Goal: Transaction & Acquisition: Purchase product/service

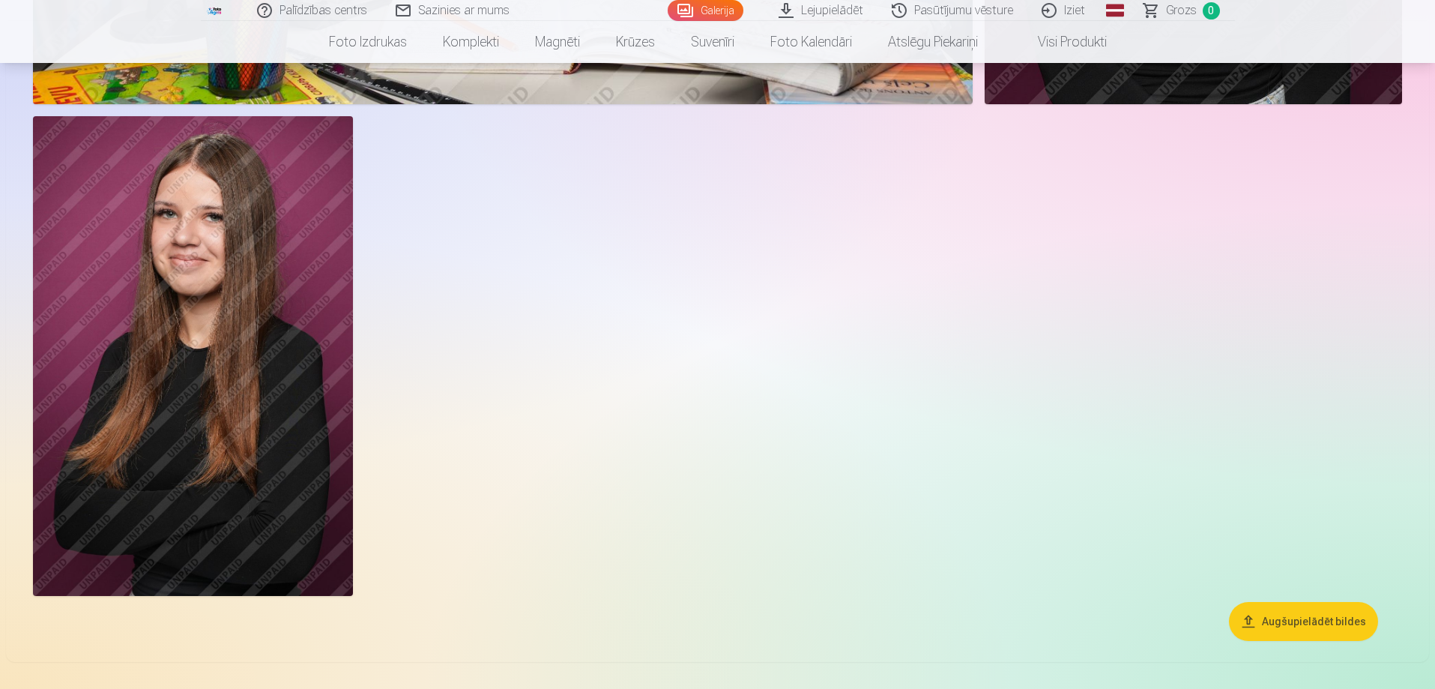
scroll to position [4570, 0]
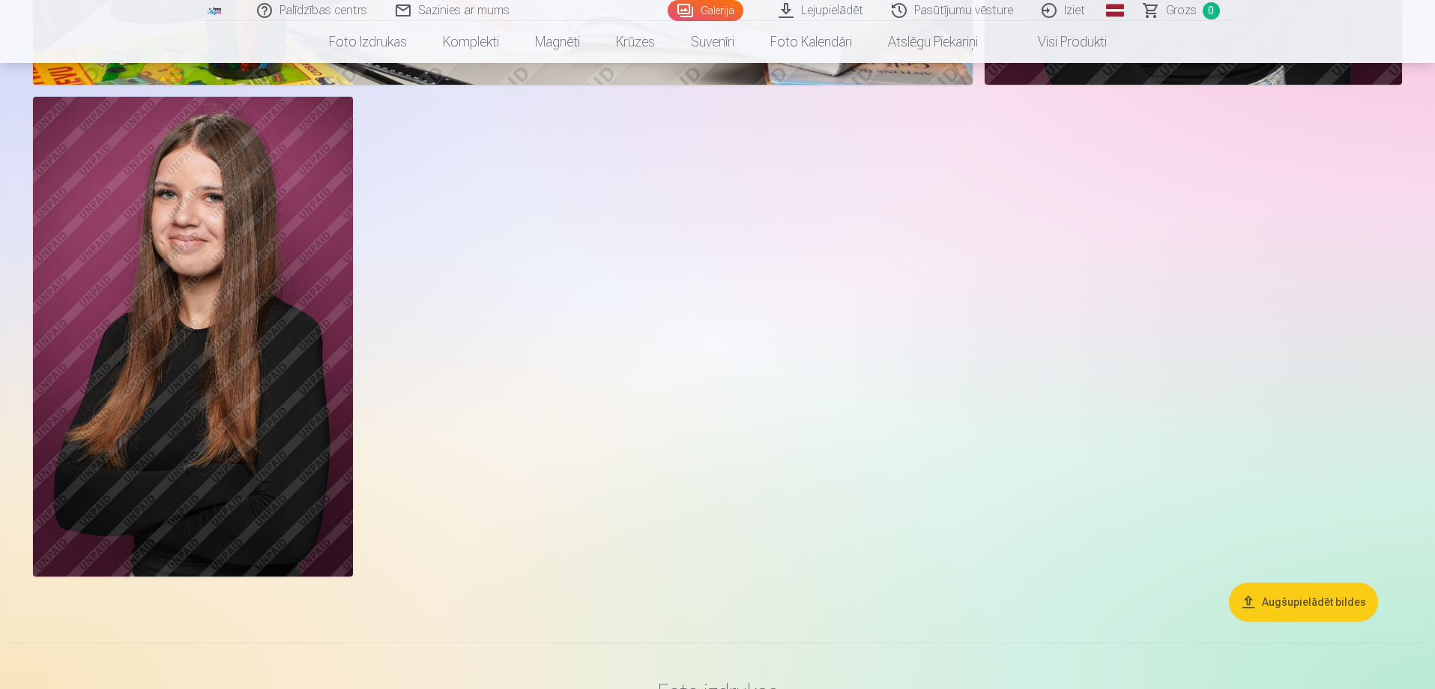
click at [1295, 601] on button "Augšupielādēt bildes" at bounding box center [1303, 601] width 149 height 39
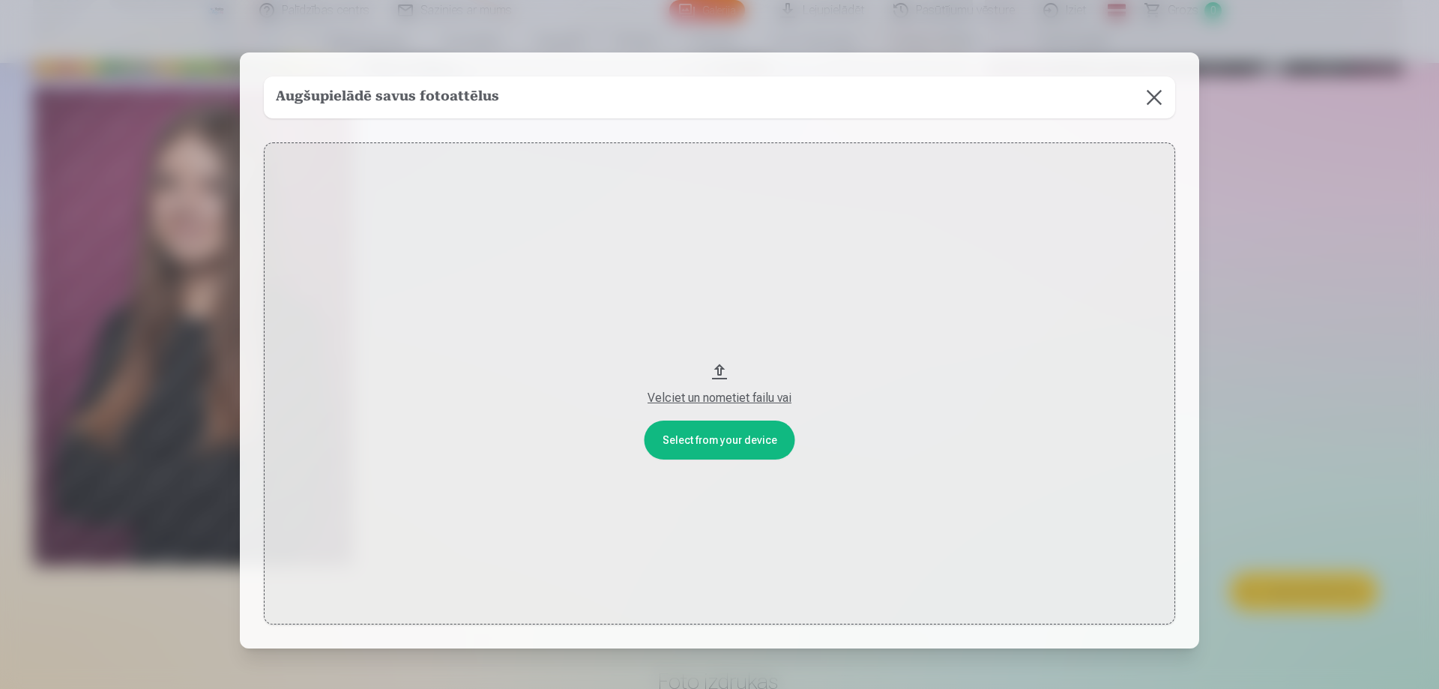
click at [719, 396] on div "Velciet un nometiet failu vai" at bounding box center [719, 398] width 881 height 18
click at [1152, 102] on button at bounding box center [1154, 97] width 42 height 42
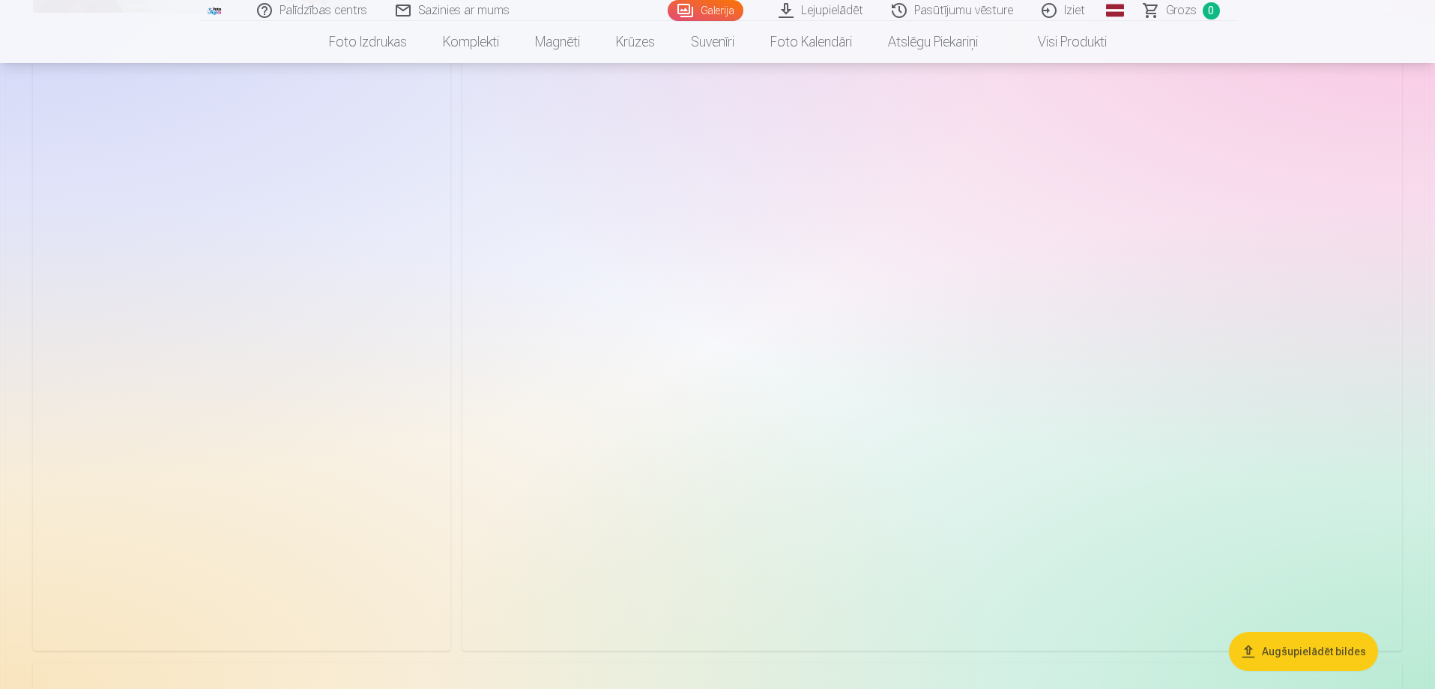
scroll to position [1584, 0]
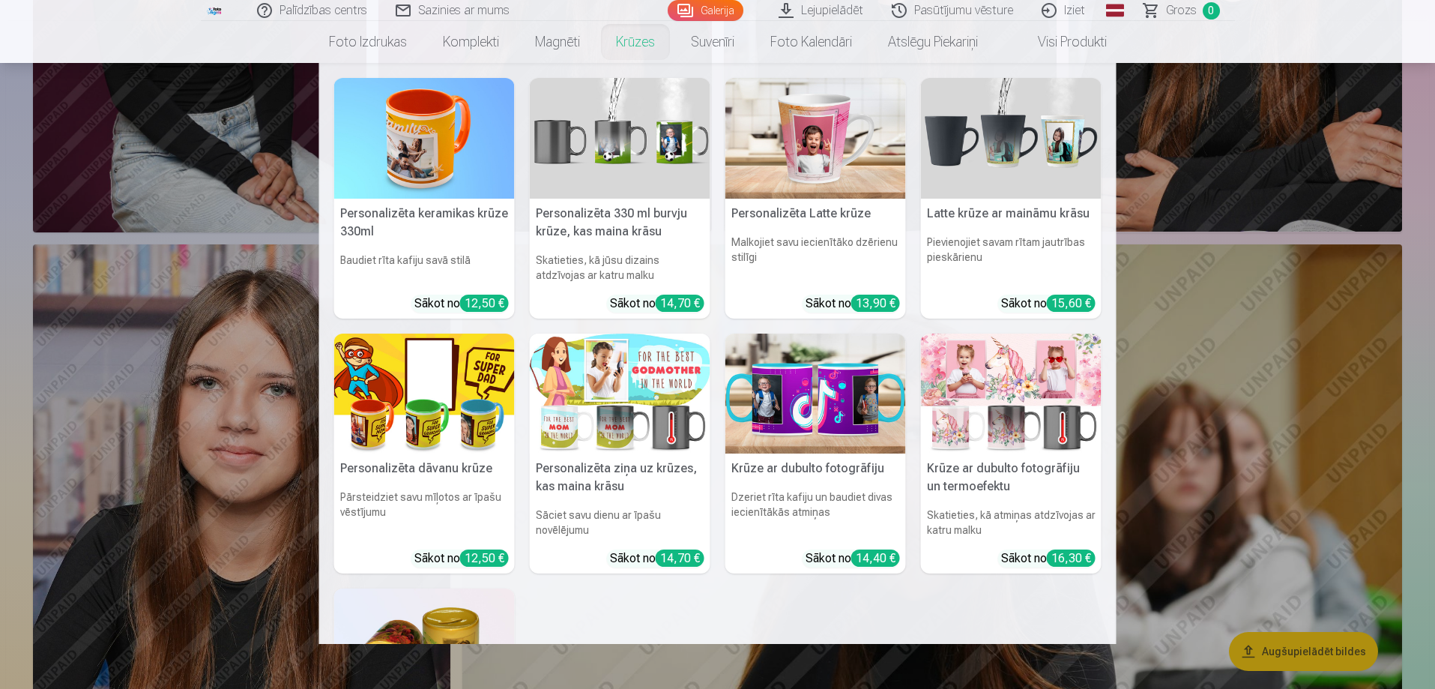
click at [633, 44] on link "Krūzes" at bounding box center [635, 42] width 75 height 42
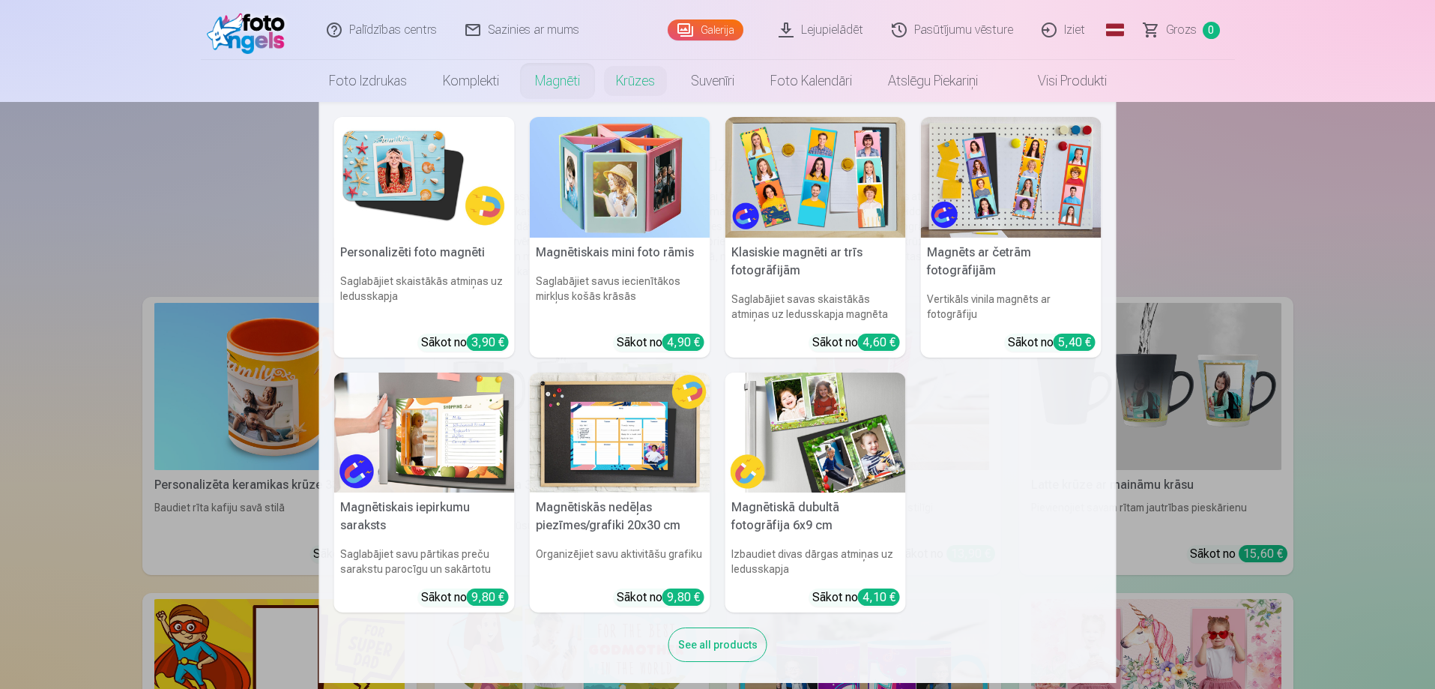
click at [566, 78] on link "Magnēti" at bounding box center [557, 81] width 81 height 42
